Goal: Information Seeking & Learning: Learn about a topic

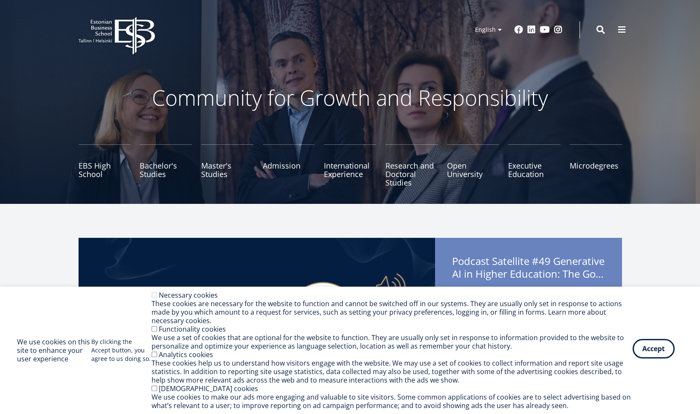
drag, startPoint x: 0, startPoint y: 0, endPoint x: 672, endPoint y: 351, distance: 757.7
click at [672, 351] on button "Accept" at bounding box center [653, 349] width 42 height 20
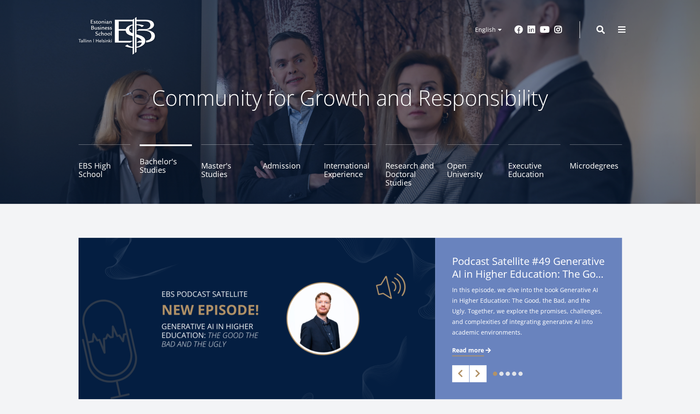
click at [157, 166] on link "Bachelor's Studies" at bounding box center [166, 165] width 52 height 42
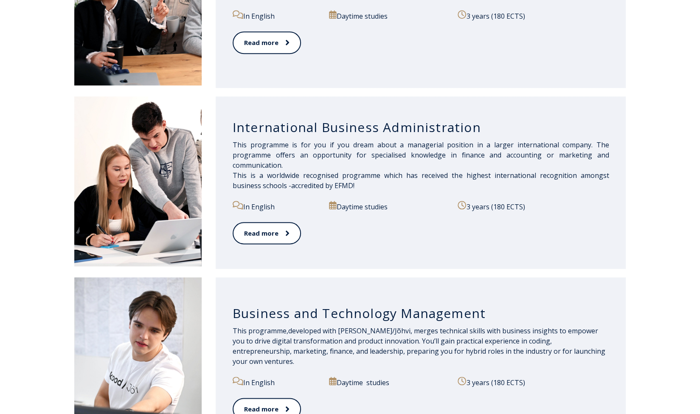
scroll to position [552, 0]
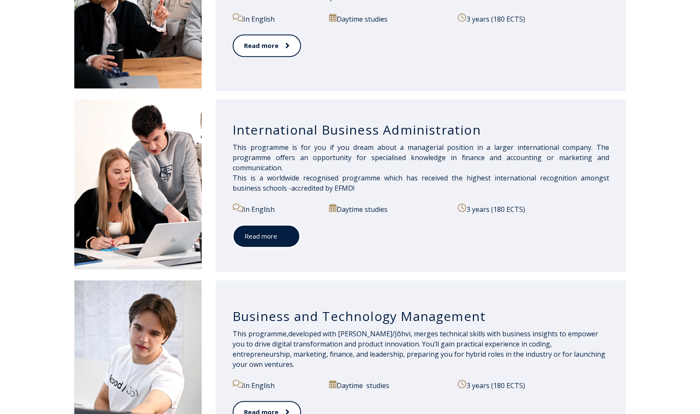
click at [257, 238] on link "Read more" at bounding box center [266, 236] width 67 height 23
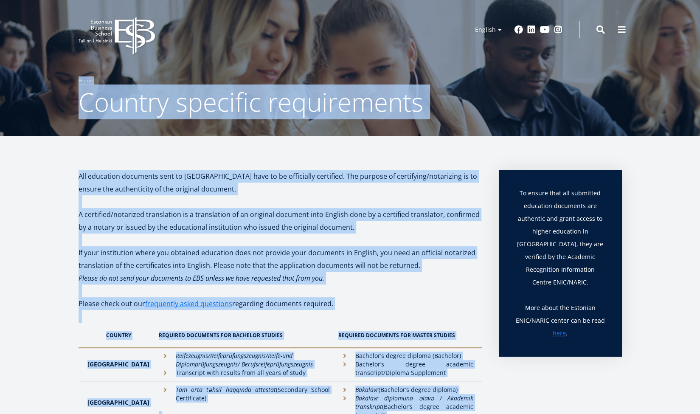
drag, startPoint x: 0, startPoint y: 0, endPoint x: 514, endPoint y: -28, distance: 514.8
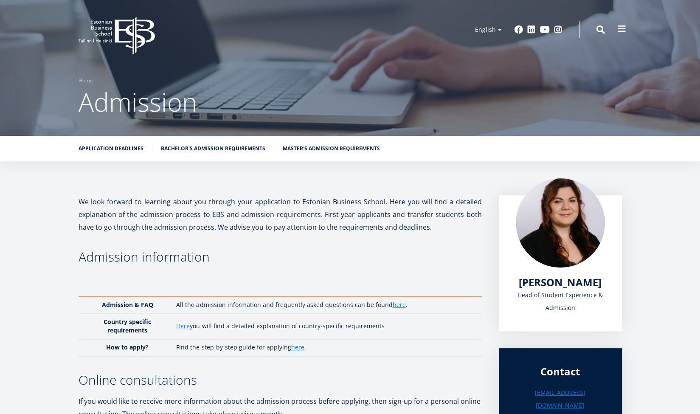
click at [623, 27] on span at bounding box center [622, 29] width 8 height 8
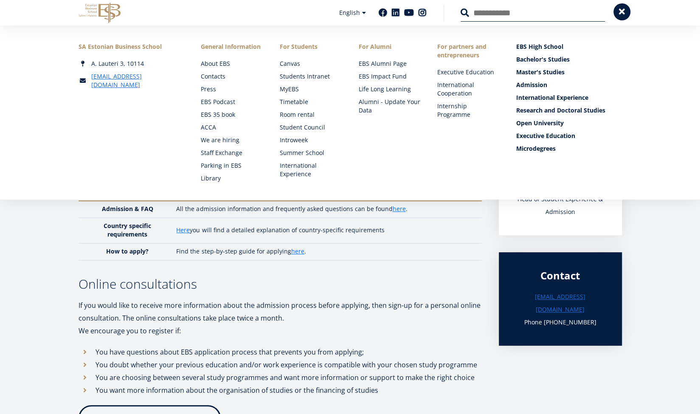
click at [618, 17] on button at bounding box center [621, 11] width 17 height 17
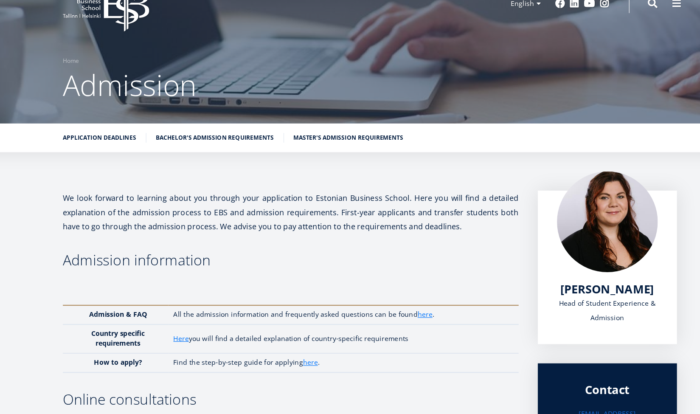
scroll to position [0, 0]
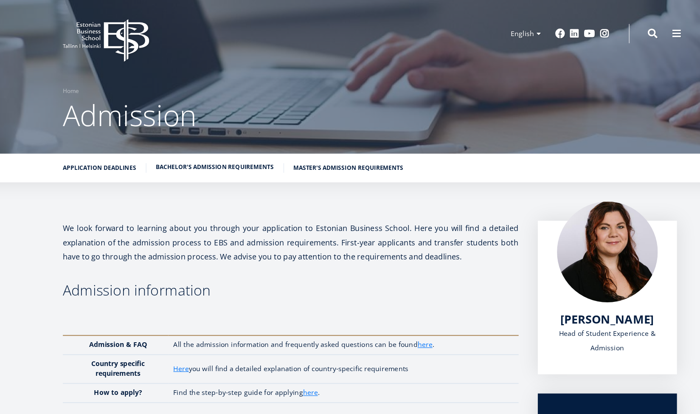
click at [202, 148] on link "Bachelor's admission requirements" at bounding box center [213, 147] width 104 height 8
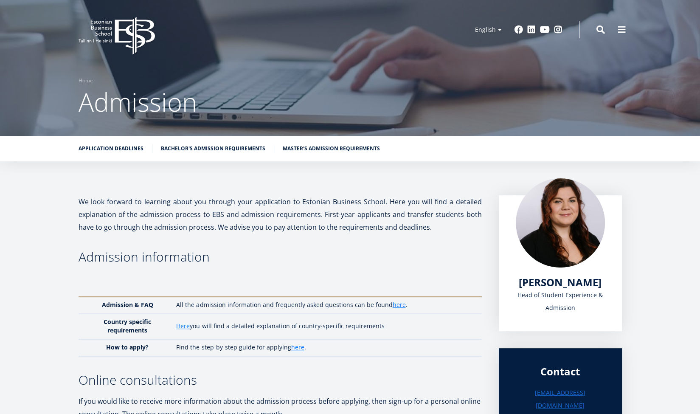
click at [593, 26] on div "Search" at bounding box center [591, 30] width 25 height 18
click at [601, 25] on div "Search" at bounding box center [600, 30] width 8 height 18
click at [595, 28] on div "Search" at bounding box center [591, 30] width 25 height 18
click at [600, 32] on span at bounding box center [600, 29] width 8 height 8
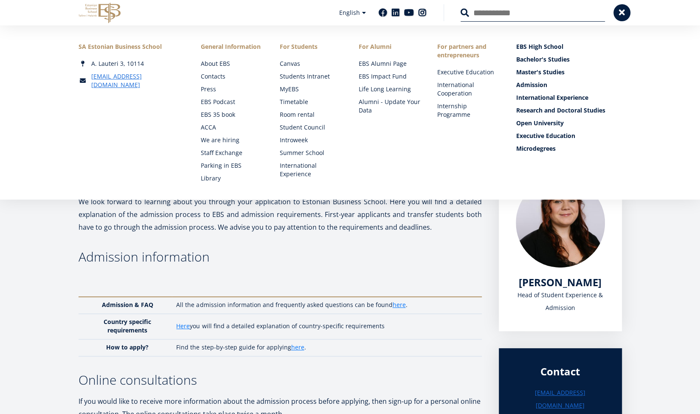
click at [488, 18] on input "Search" at bounding box center [533, 13] width 144 height 18
type input "**********"
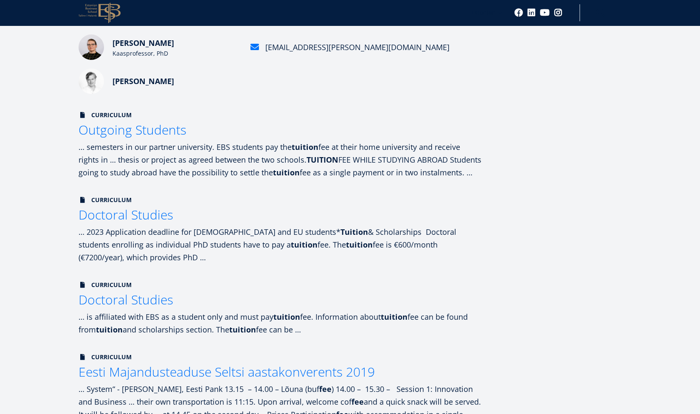
scroll to position [214, 0]
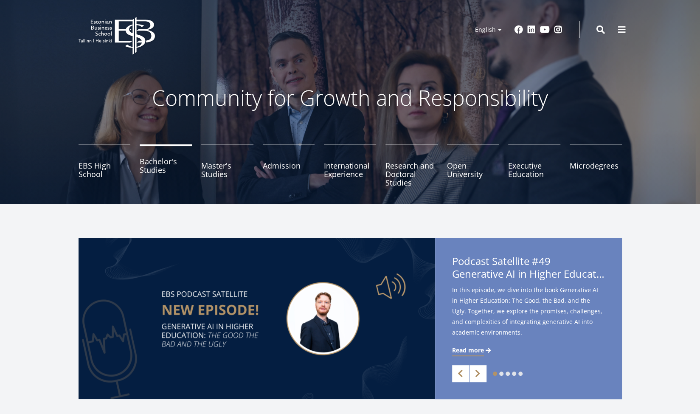
click at [154, 165] on link "Bachelor's Studies" at bounding box center [166, 165] width 52 height 42
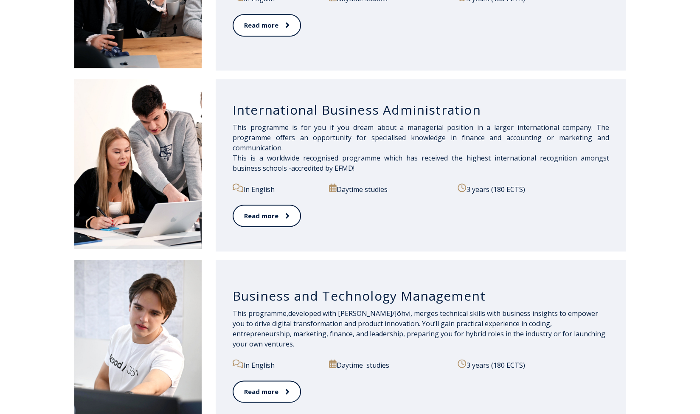
scroll to position [572, 0]
click at [269, 206] on link "Read more" at bounding box center [266, 216] width 67 height 23
